Goal: Task Accomplishment & Management: Complete application form

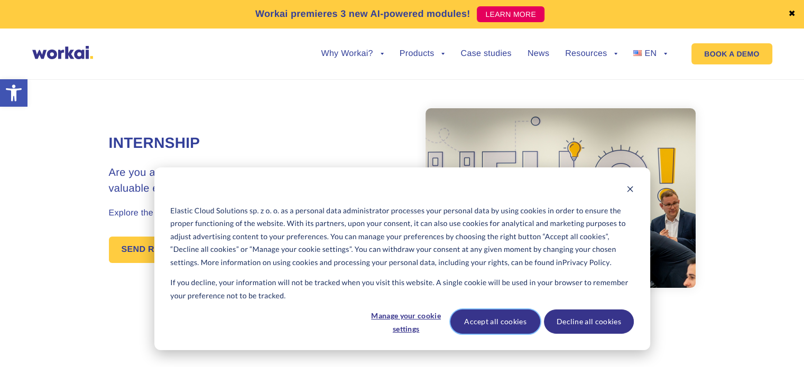
click at [489, 326] on button "Accept all cookies" at bounding box center [495, 322] width 90 height 24
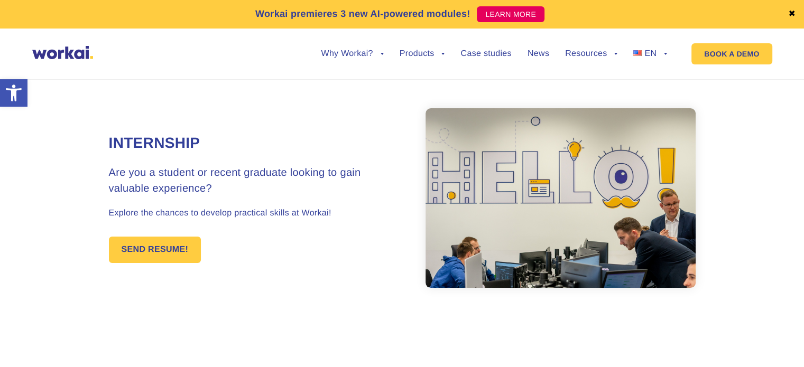
click at [82, 49] on img at bounding box center [62, 52] width 61 height 13
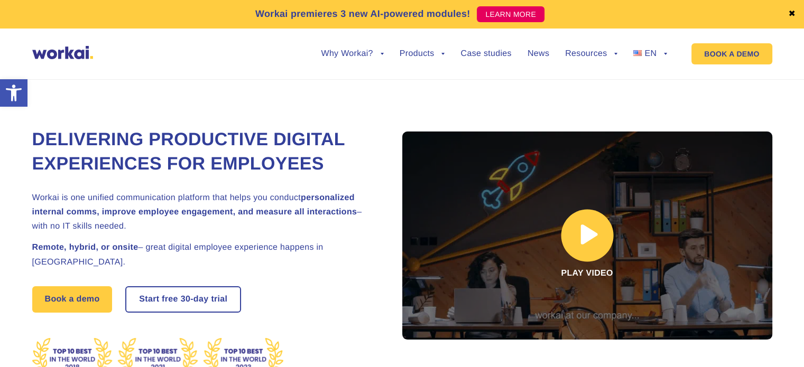
click at [583, 236] on link at bounding box center [587, 236] width 370 height 208
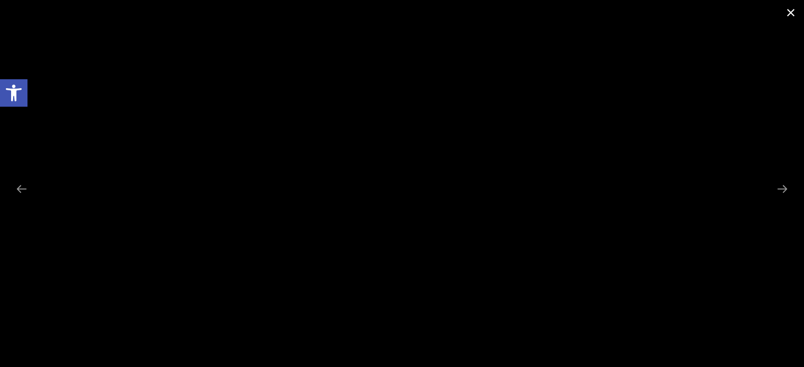
click at [788, 13] on span at bounding box center [790, 12] width 26 height 25
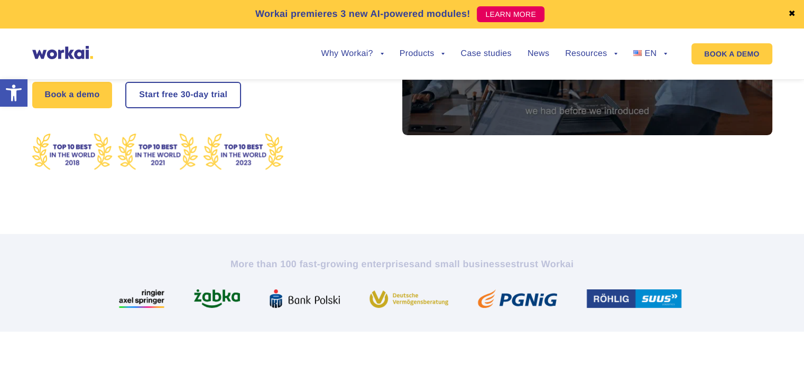
scroll to position [190, 0]
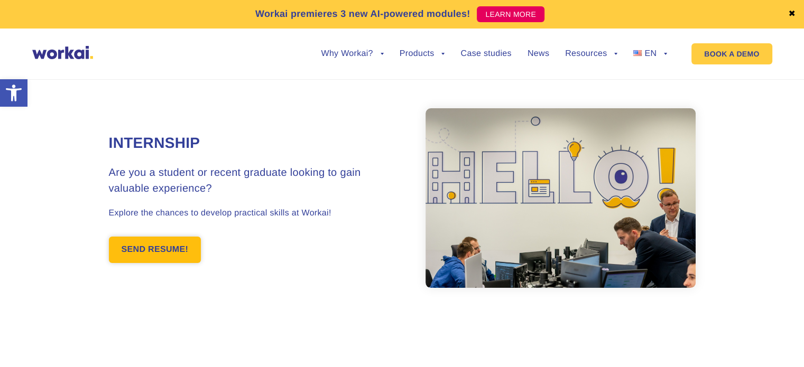
drag, startPoint x: 0, startPoint y: 0, endPoint x: 144, endPoint y: 255, distance: 292.6
click at [144, 255] on link "SEND RESUME!" at bounding box center [155, 250] width 92 height 26
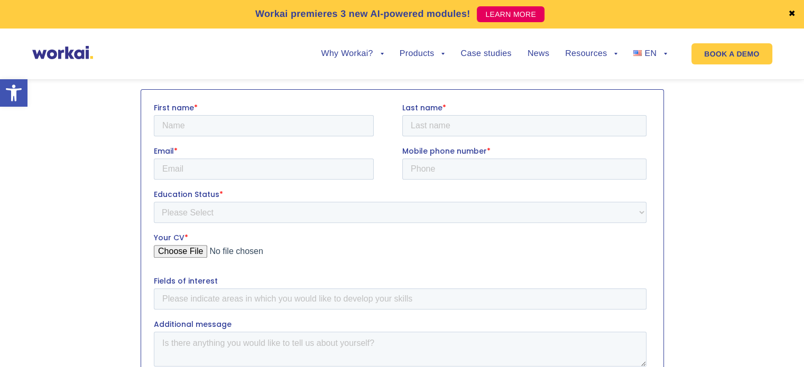
scroll to position [372, 0]
click at [163, 124] on input "First name *" at bounding box center [263, 124] width 220 height 21
type input "Nahom"
type input "Gebru"
type input "nahom0023@gmail.com"
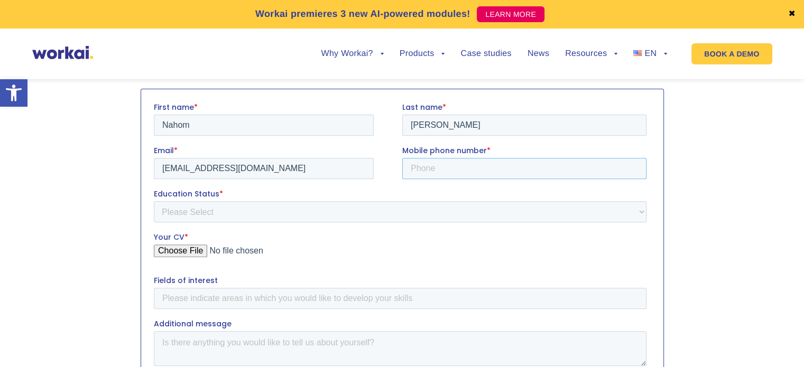
type input "+48666572534"
click at [213, 217] on select "Please Select Student Graduate" at bounding box center [399, 211] width 492 height 21
select select "Student"
click at [153, 201] on select "Please Select Student Graduate" at bounding box center [399, 211] width 492 height 21
click at [165, 249] on input "Your CV *" at bounding box center [399, 254] width 492 height 21
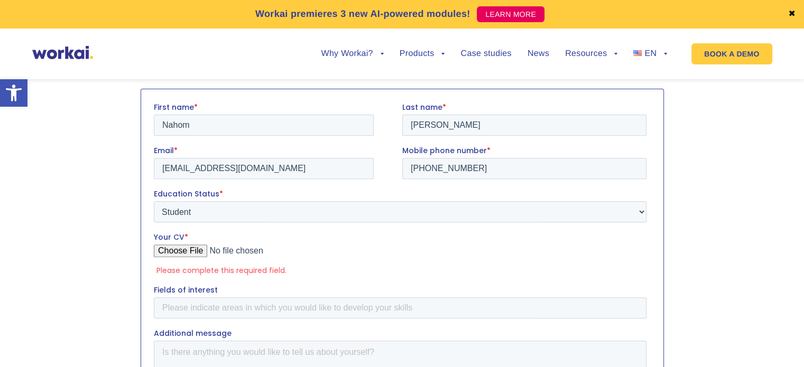
type input "C:\fakepath\Nahom Gebru.pdf"
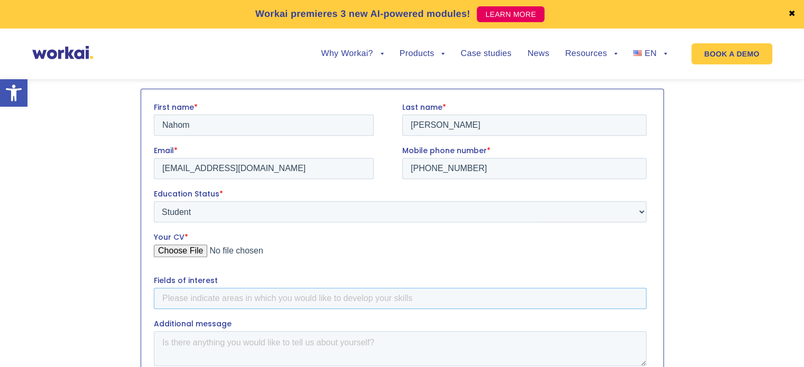
click at [357, 302] on input "Fields of interest" at bounding box center [399, 297] width 492 height 21
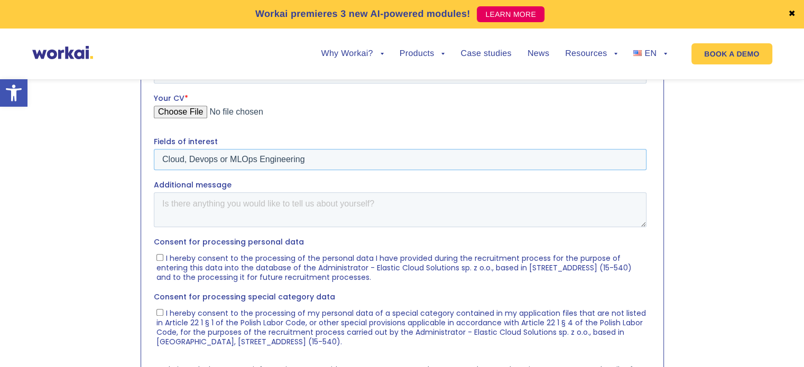
scroll to position [512, 0]
type input "Cloud, Devops or MLOps Engineering"
click at [270, 213] on textarea "Additional message" at bounding box center [399, 209] width 492 height 35
click at [195, 262] on span "I hereby consent to the processing of the personal data I have provided during …" at bounding box center [393, 268] width 475 height 30
click at [163, 260] on input "I hereby consent to the processing of the personal data I have provided during …" at bounding box center [159, 257] width 7 height 7
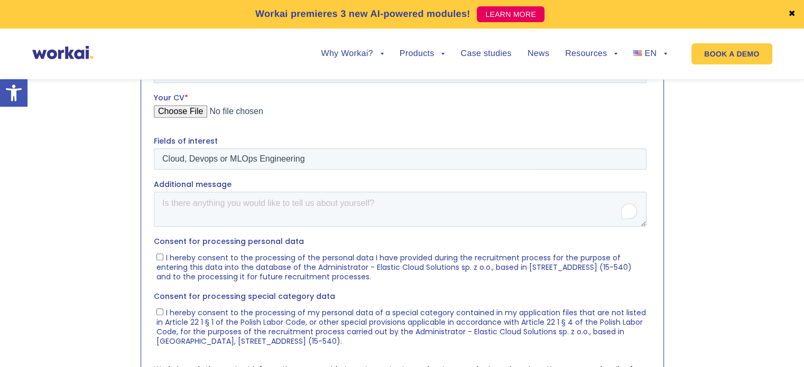
checkbox input "true"
click at [170, 319] on span "I hereby consent to the processing of my personal data of a special category co…" at bounding box center [400, 326] width 489 height 39
click at [163, 315] on input "I hereby consent to the processing of my personal data of a special category co…" at bounding box center [159, 312] width 7 height 7
checkbox input "true"
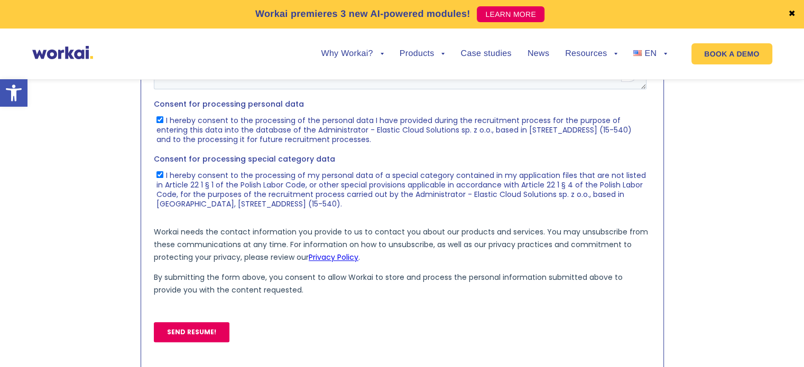
scroll to position [656, 0]
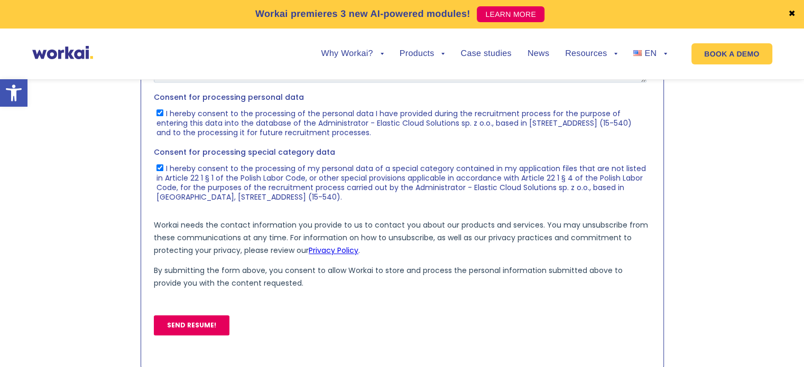
click at [171, 328] on input "SEND RESUME!" at bounding box center [191, 325] width 76 height 20
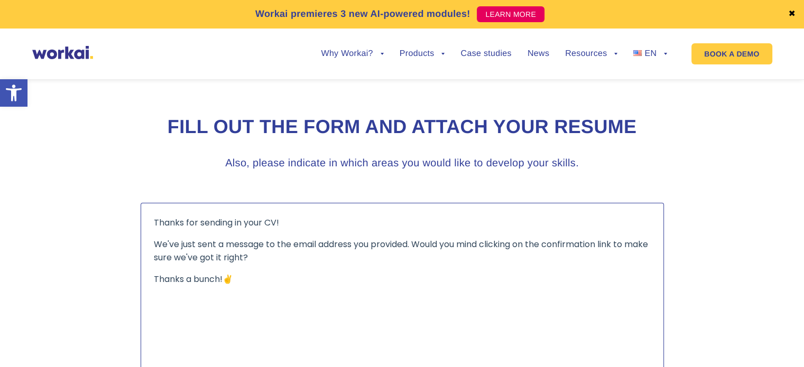
scroll to position [259, 0]
click at [291, 242] on span "We've just sent a message to the email address you provided. Would you mind cli…" at bounding box center [400, 249] width 494 height 25
drag, startPoint x: 291, startPoint y: 242, endPoint x: 294, endPoint y: 263, distance: 20.8
click at [294, 263] on div "Thanks for sending in your CV! We've just sent a message to the email address y…" at bounding box center [401, 250] width 497 height 70
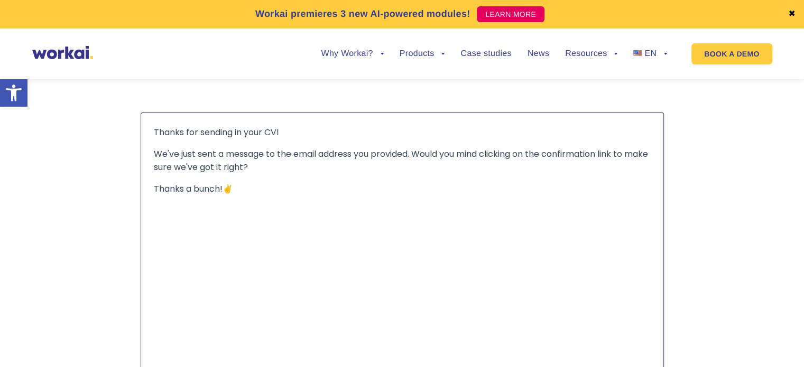
scroll to position [348, 0]
click at [305, 151] on span "We've just sent a message to the email address you provided. Would you mind cli…" at bounding box center [400, 160] width 494 height 25
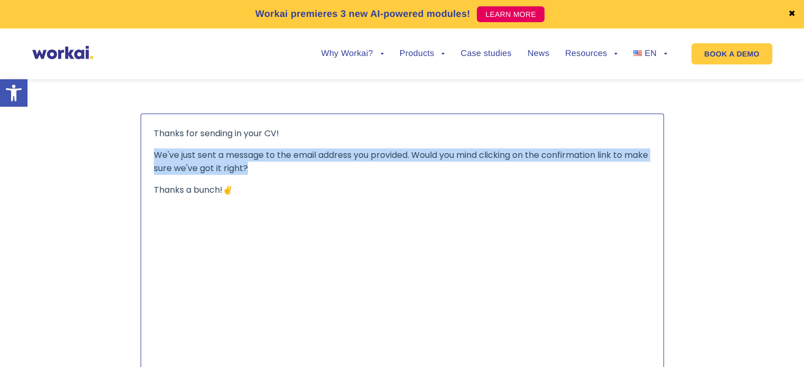
click at [305, 151] on span "We've just sent a message to the email address you provided. Would you mind cli…" at bounding box center [400, 160] width 494 height 25
